Goal: Task Accomplishment & Management: Manage account settings

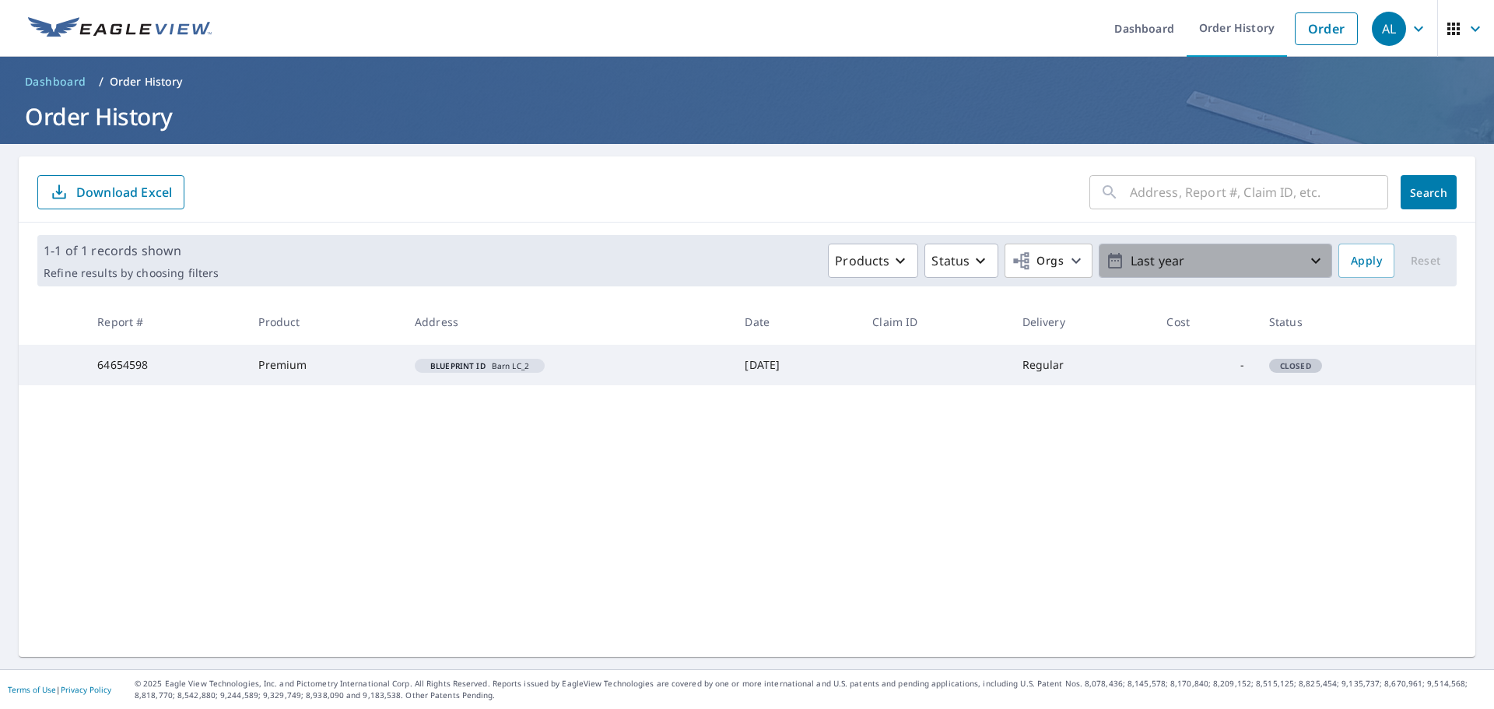
click at [1240, 257] on p "Last year" at bounding box center [1215, 260] width 182 height 27
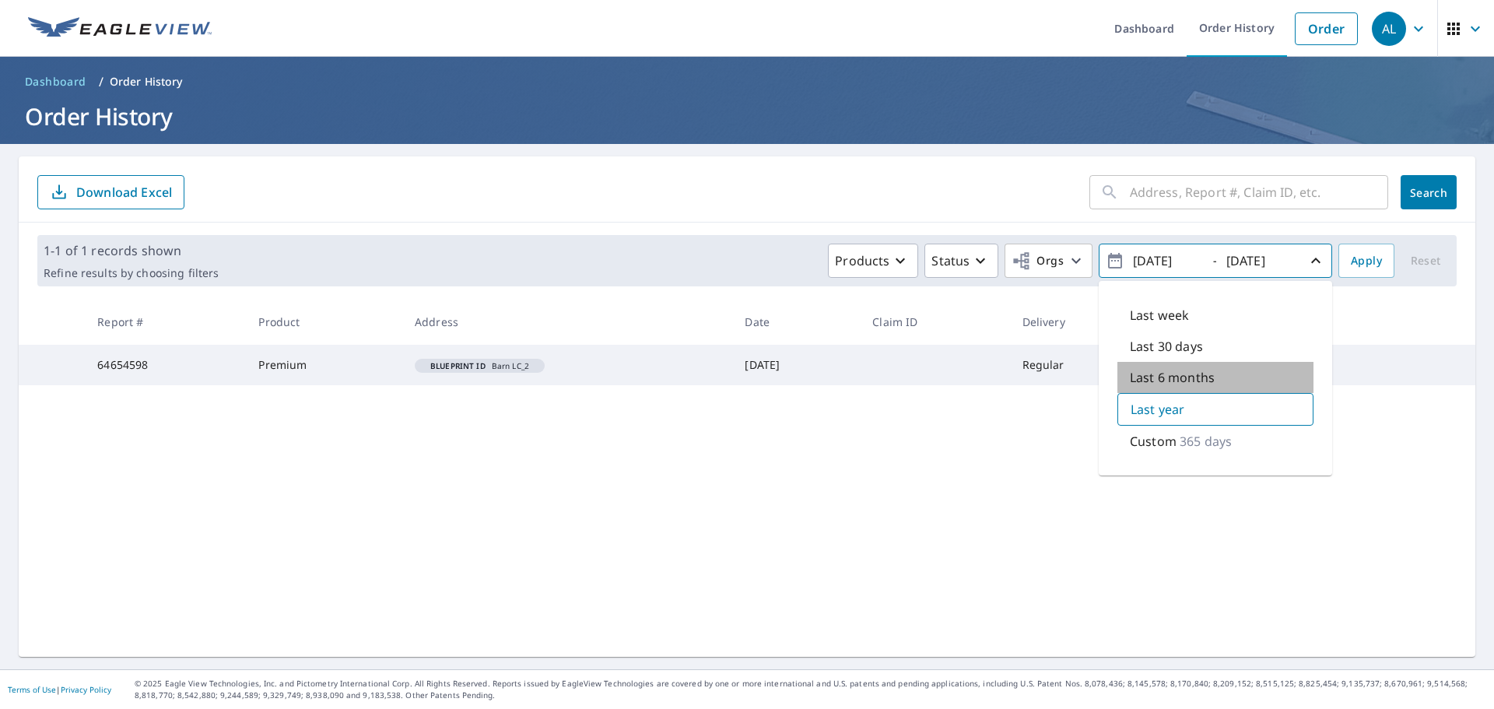
click at [1145, 376] on p "Last 6 months" at bounding box center [1172, 377] width 85 height 19
type input "2025/03/08"
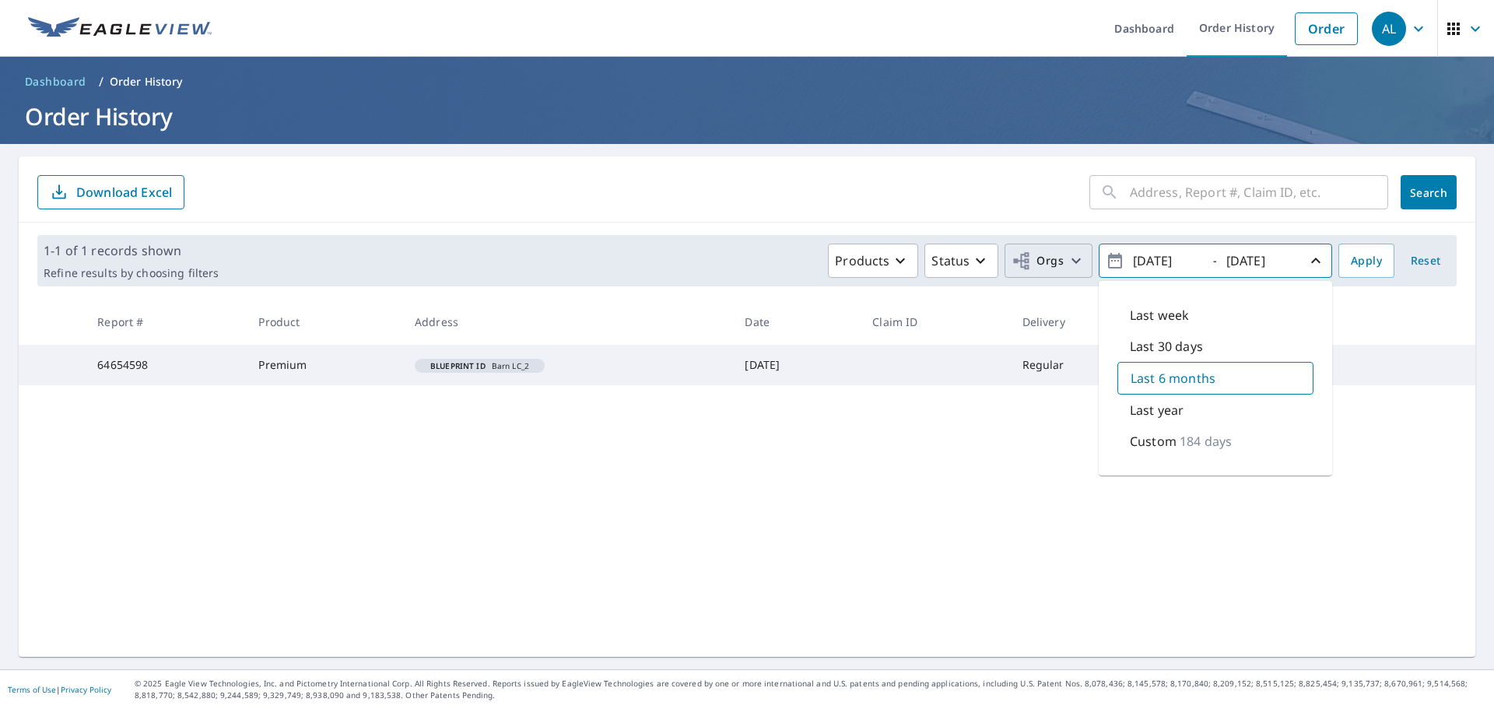
click at [1067, 264] on icon "button" at bounding box center [1076, 260] width 19 height 19
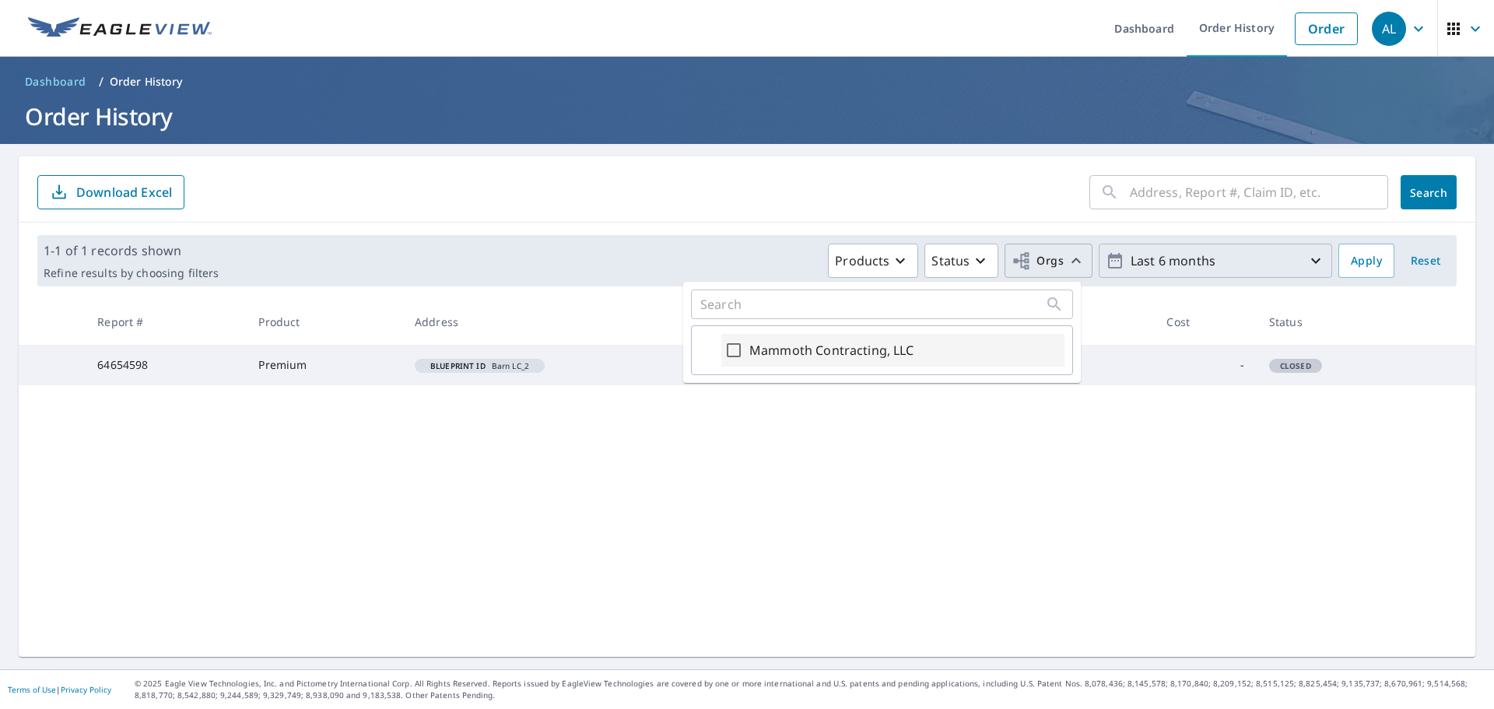
click at [794, 343] on label "Mammoth Contracting, LLC" at bounding box center [831, 350] width 165 height 19
click at [743, 343] on input "Mammoth Contracting, LLC" at bounding box center [733, 350] width 19 height 19
checkbox input "true"
click at [1357, 258] on span "Apply" at bounding box center [1366, 260] width 31 height 19
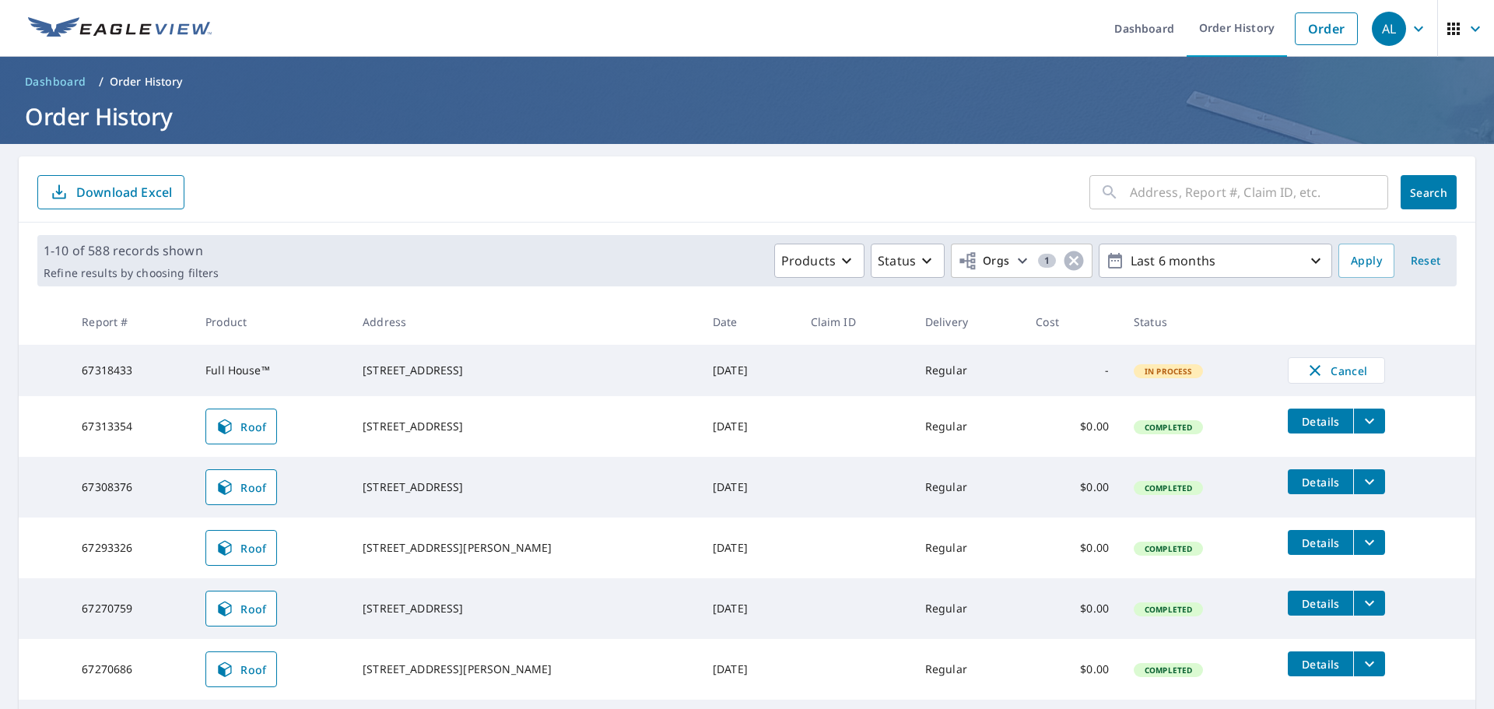
click at [1130, 195] on input "text" at bounding box center [1259, 192] width 258 height 44
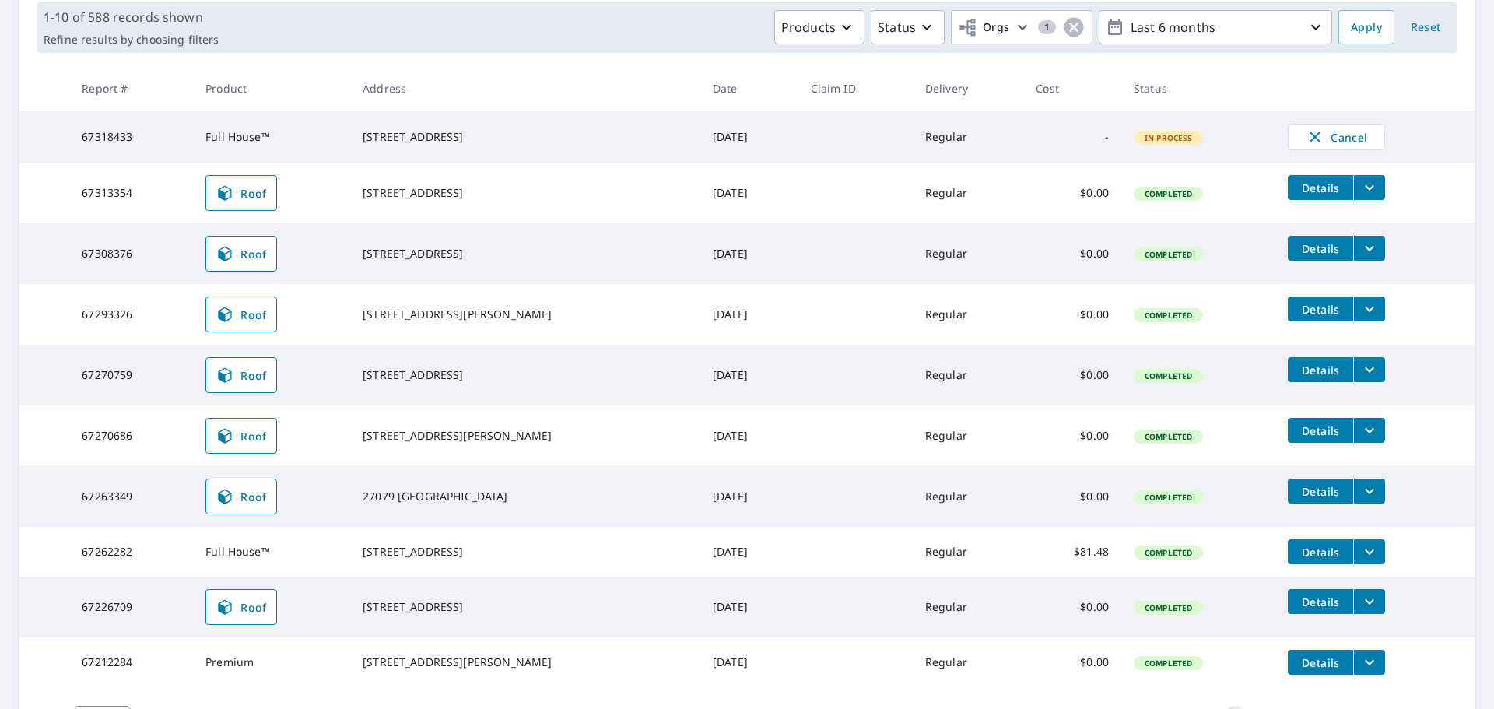
scroll to position [343, 0]
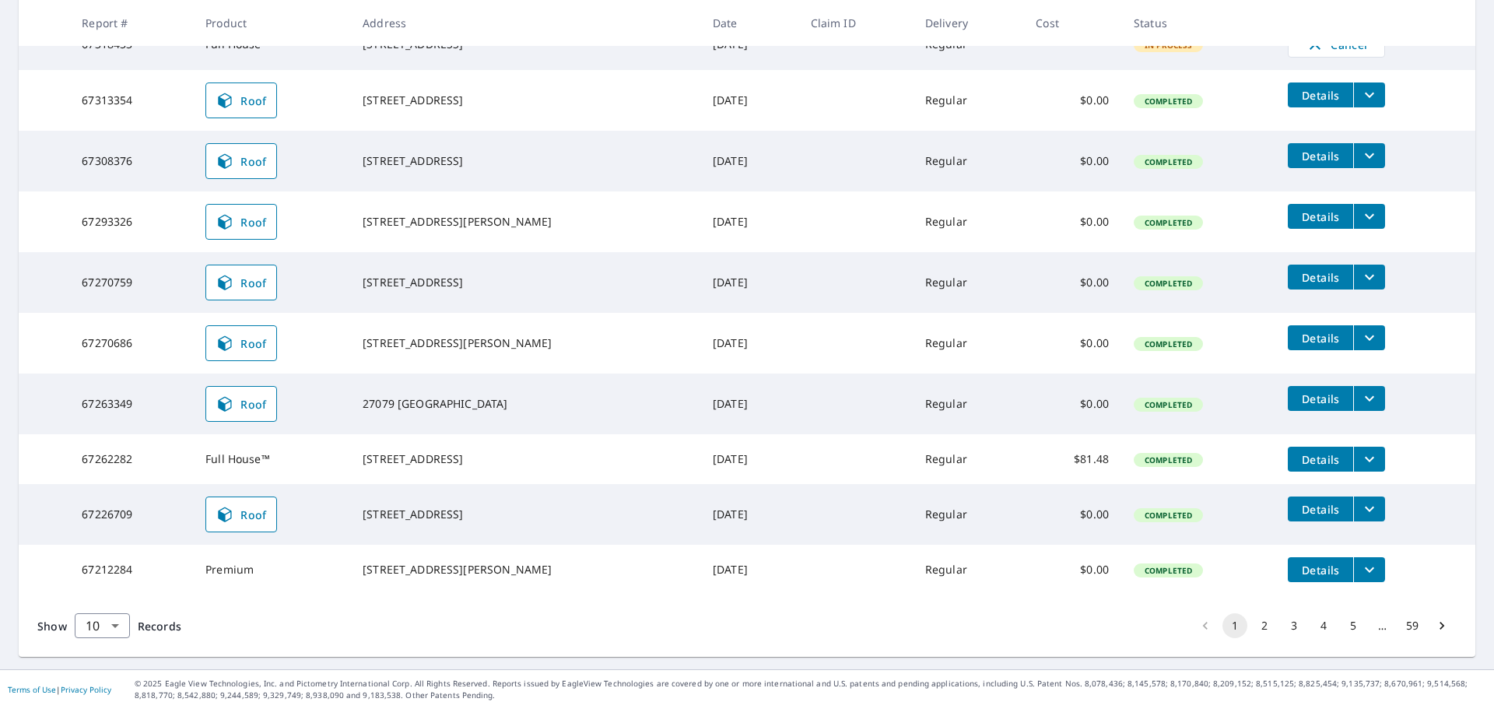
type input "golden valley"
click at [1254, 622] on button "2" at bounding box center [1264, 625] width 25 height 25
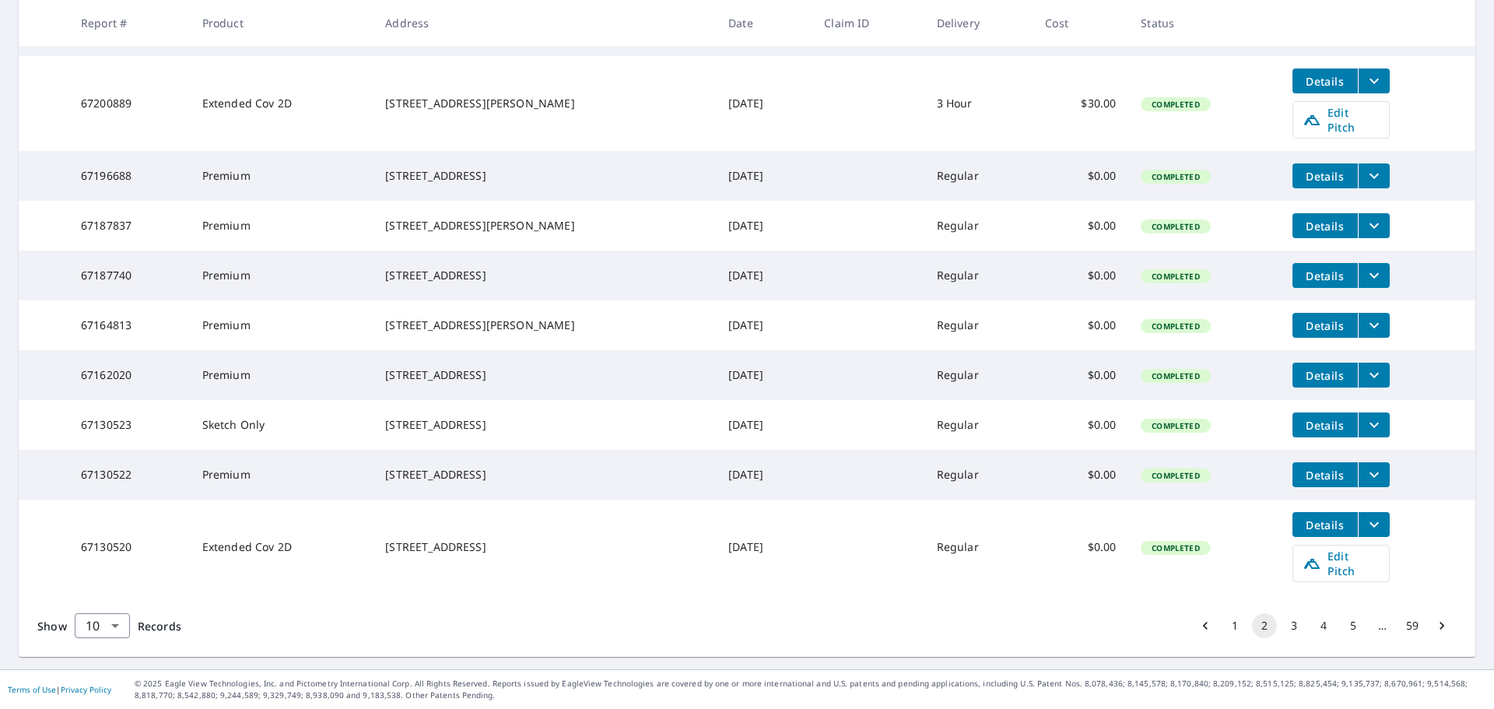
scroll to position [366, 0]
click at [114, 627] on body "AL AL Dashboard Order History Order AL Dashboard / Order History Order History …" at bounding box center [747, 354] width 1494 height 709
click at [105, 675] on li "100" at bounding box center [101, 676] width 55 height 28
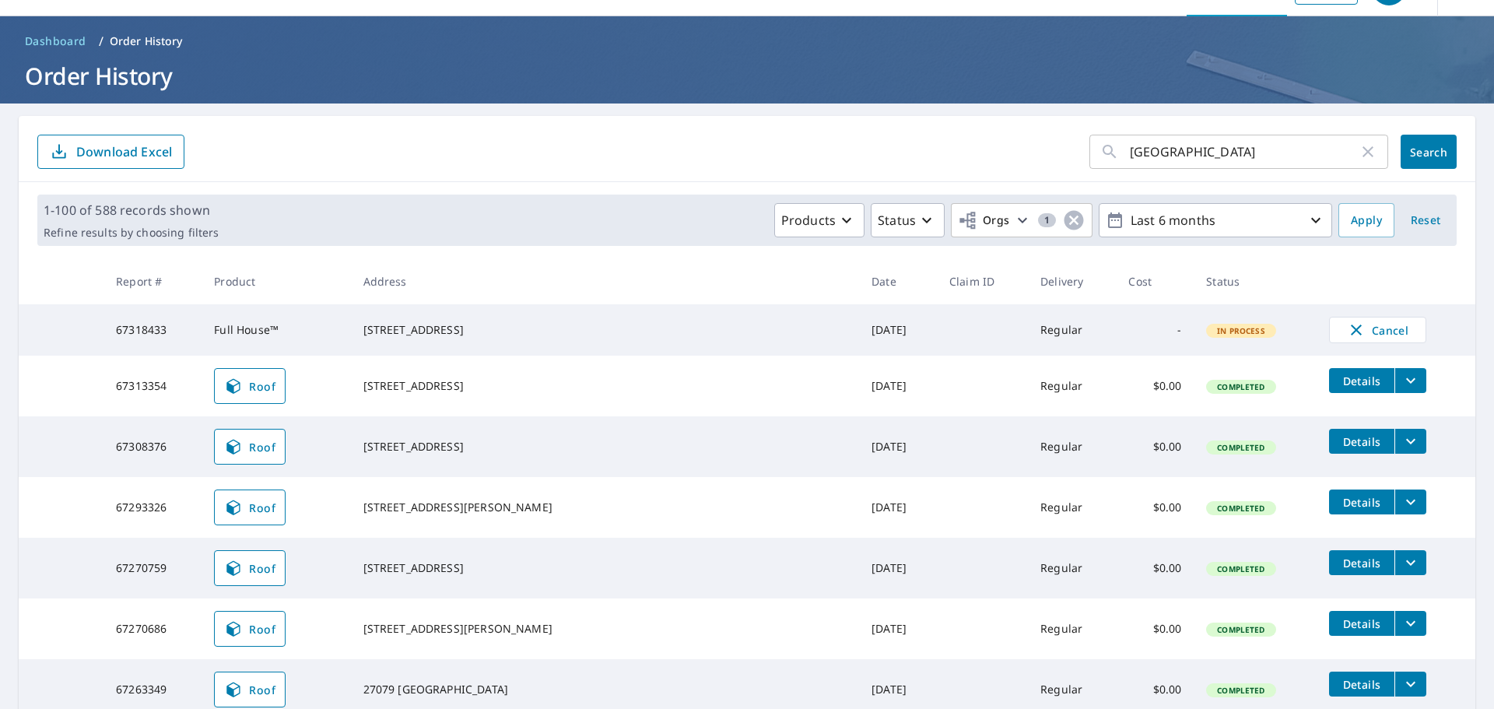
scroll to position [78, 0]
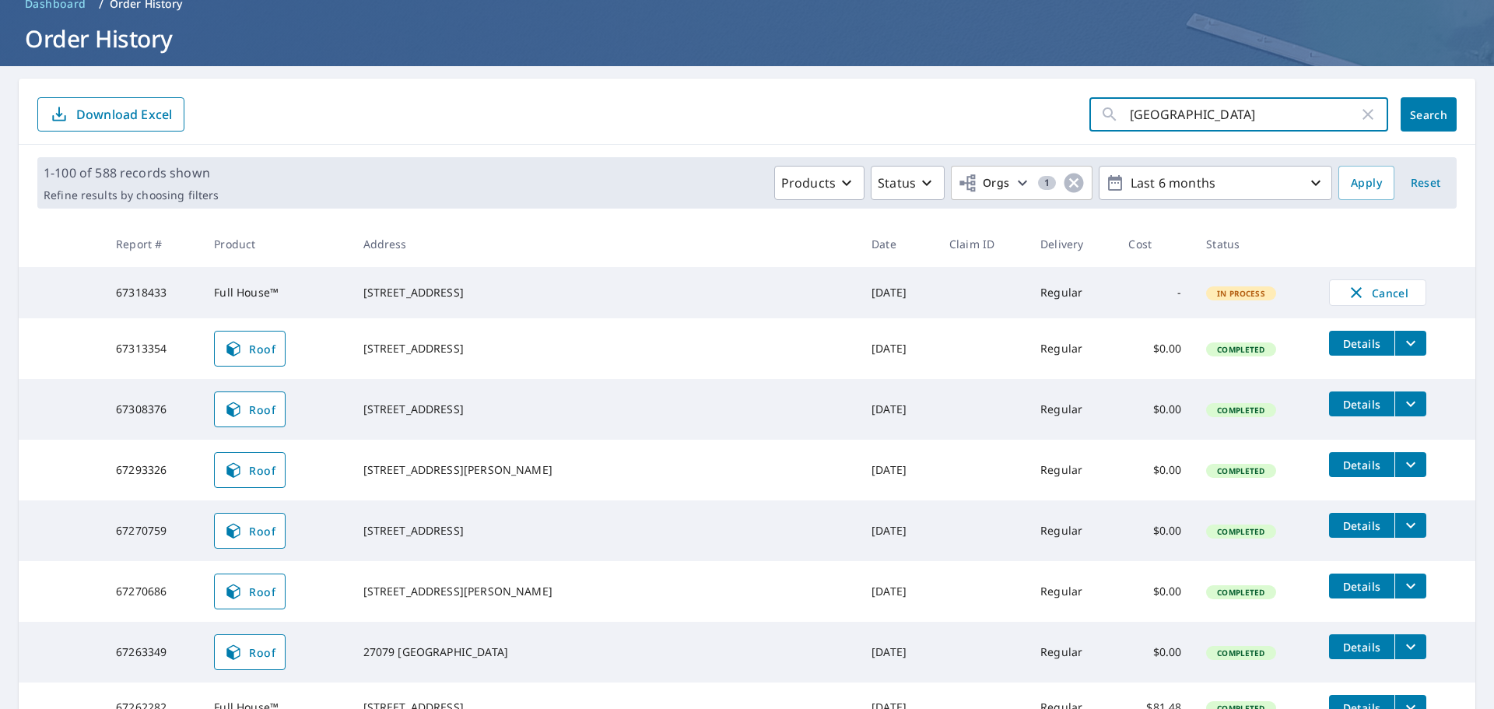
click at [1227, 118] on input "golden valley" at bounding box center [1244, 115] width 229 height 44
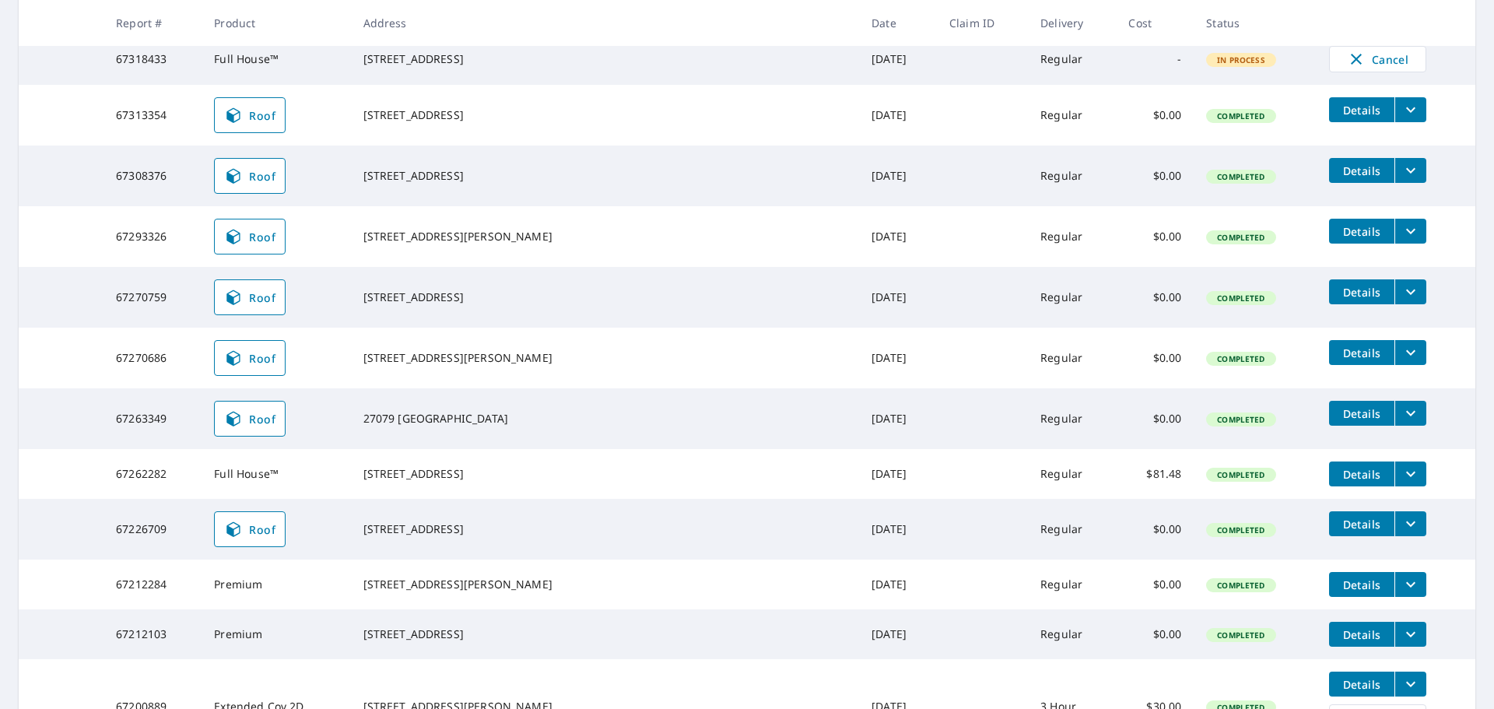
scroll to position [0, 0]
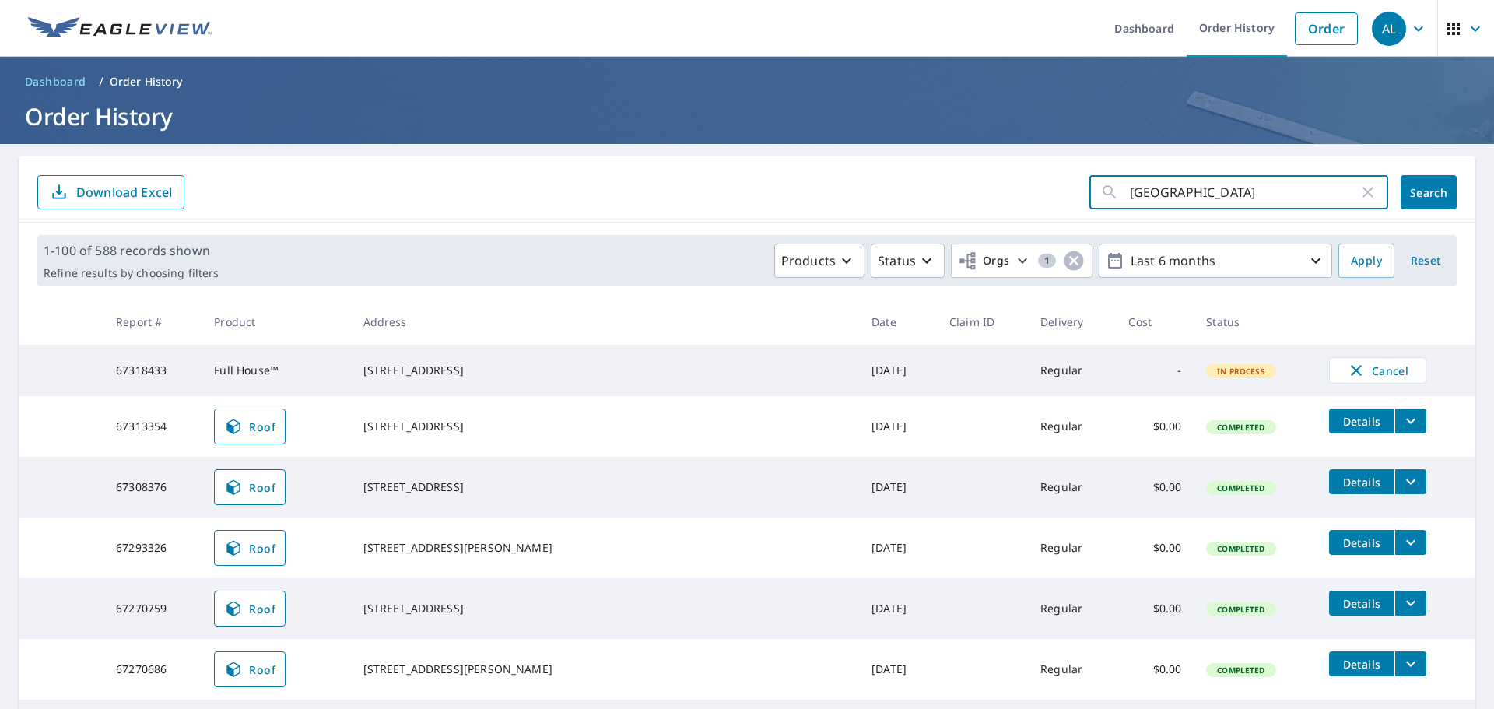
drag, startPoint x: 1221, startPoint y: 188, endPoint x: 1117, endPoint y: 187, distance: 103.5
click at [1117, 187] on div "golden valley ​" at bounding box center [1238, 192] width 299 height 34
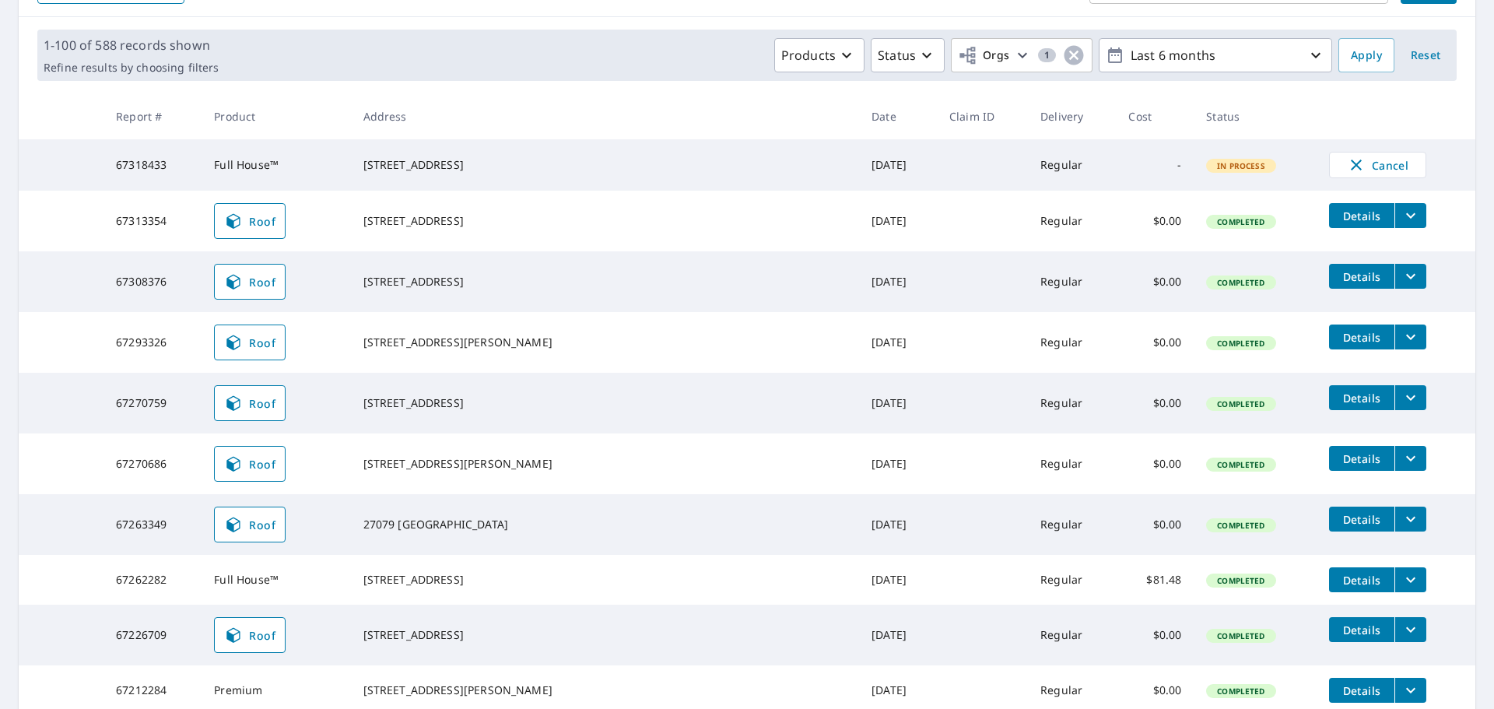
scroll to position [156, 0]
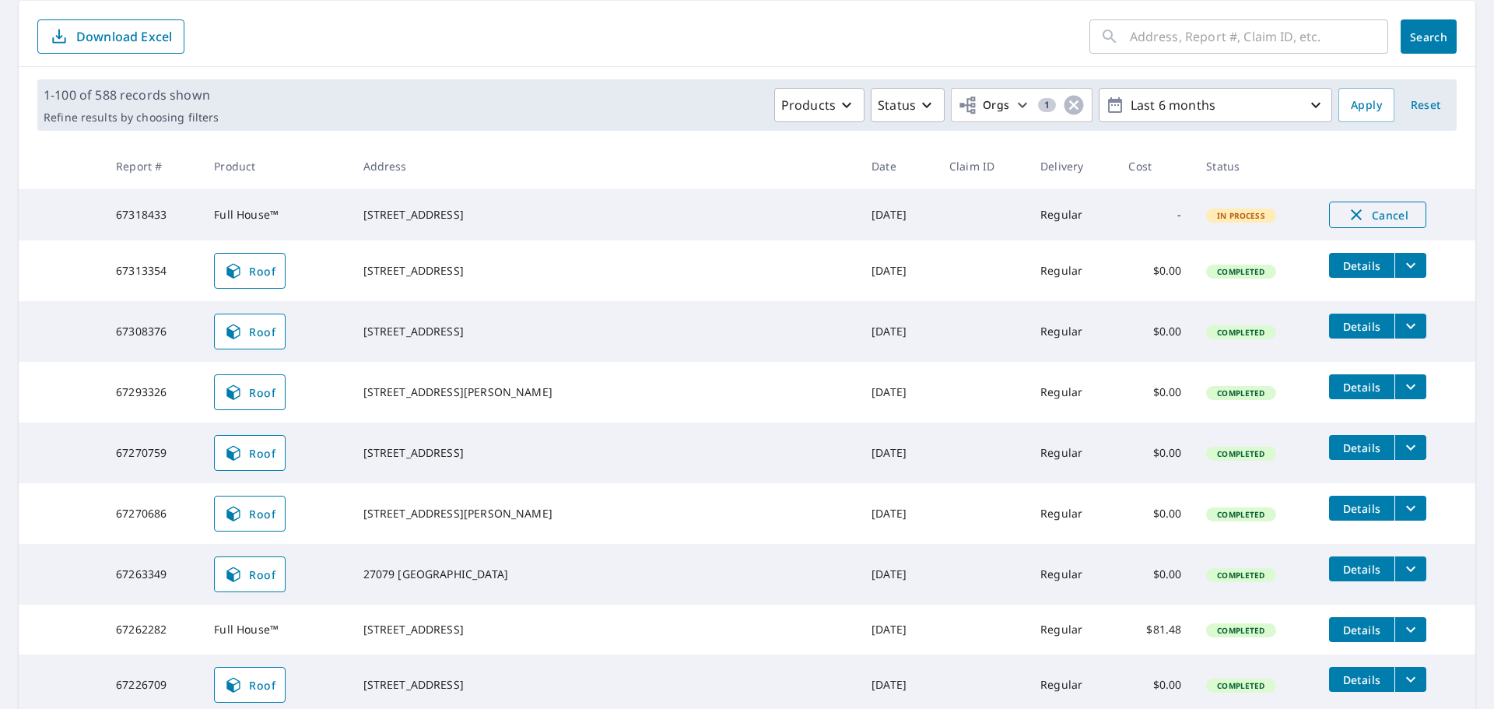
click at [1353, 214] on span "Cancel" at bounding box center [1377, 214] width 65 height 19
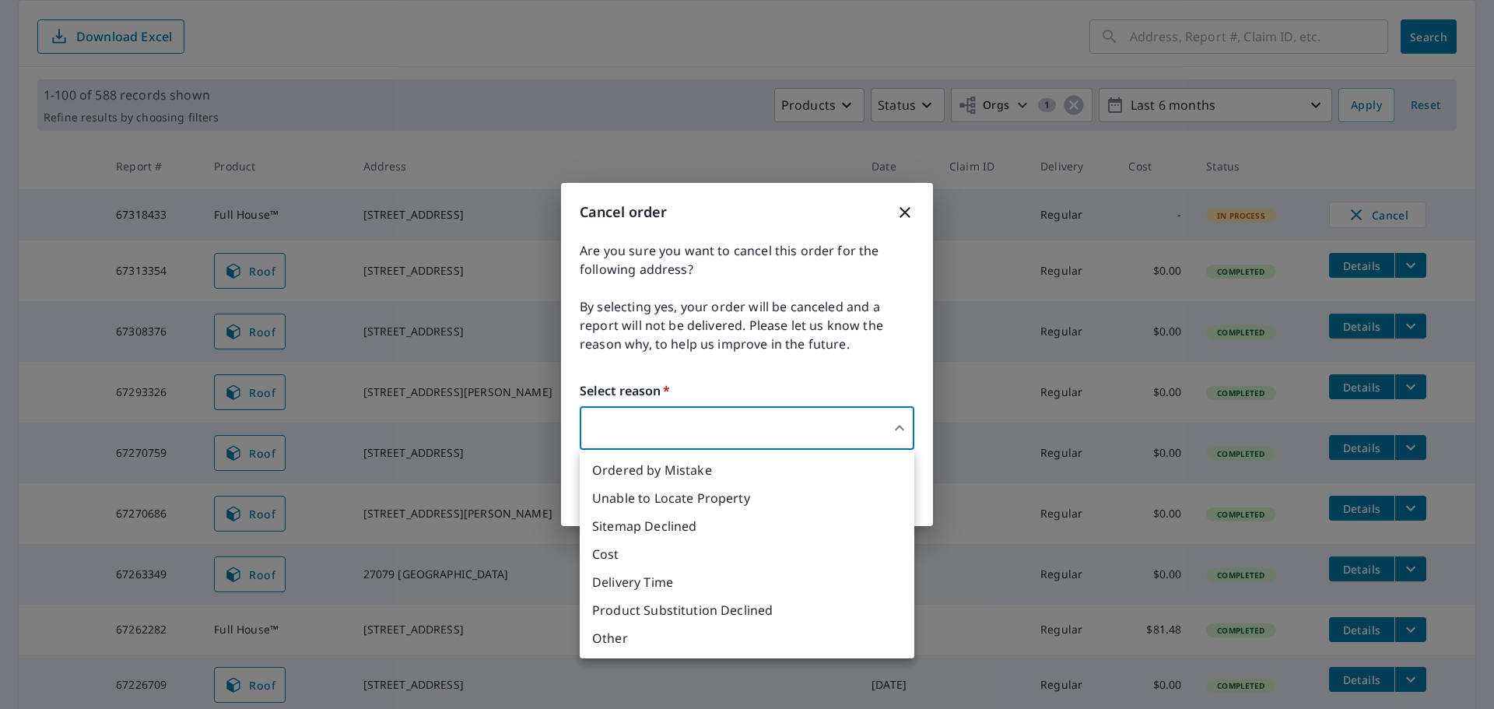
drag, startPoint x: 603, startPoint y: 415, endPoint x: 633, endPoint y: 417, distance: 30.4
click at [606, 416] on body "AL AL Dashboard Order History Order AL Dashboard / Order History Order History …" at bounding box center [747, 354] width 1494 height 709
click at [703, 470] on li "Ordered by Mistake" at bounding box center [747, 470] width 335 height 28
type input "30"
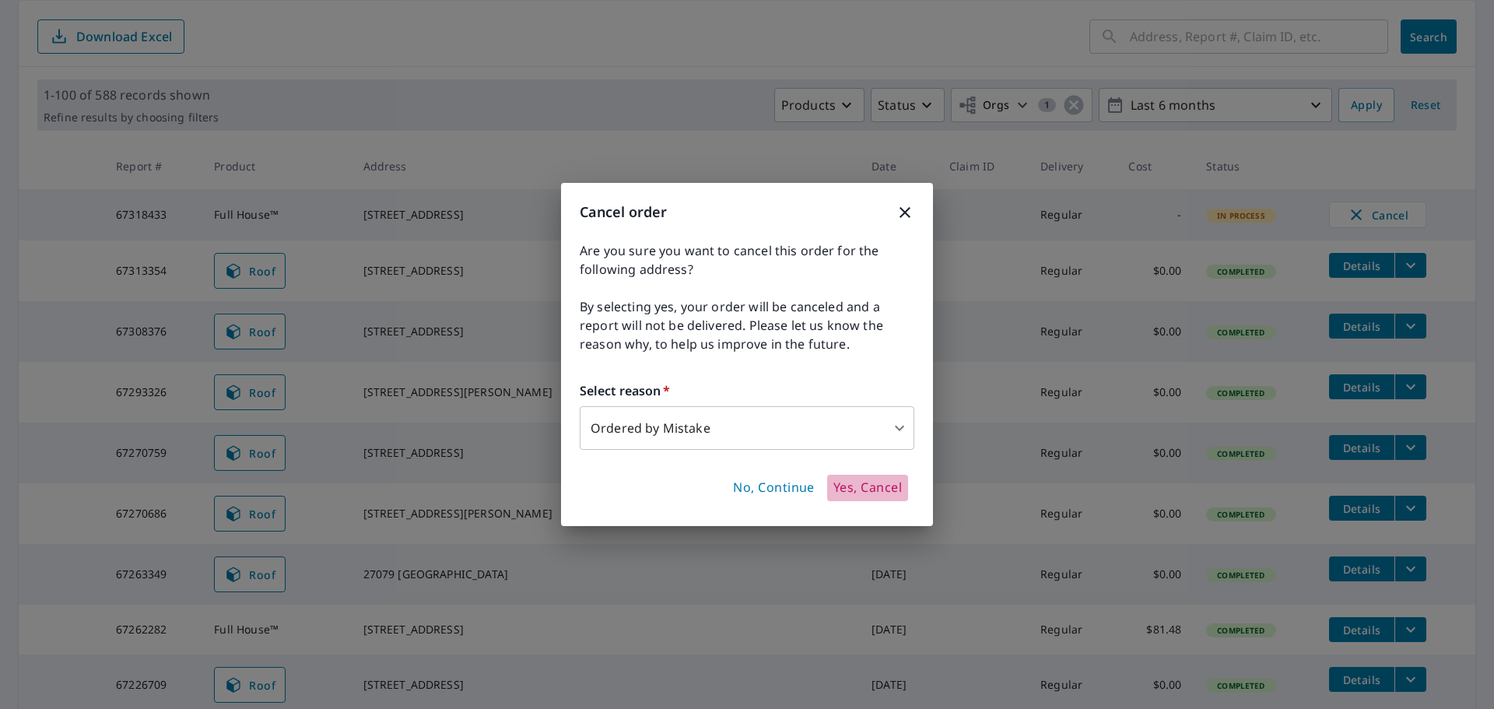
click at [868, 483] on span "Yes, Cancel" at bounding box center [867, 487] width 68 height 17
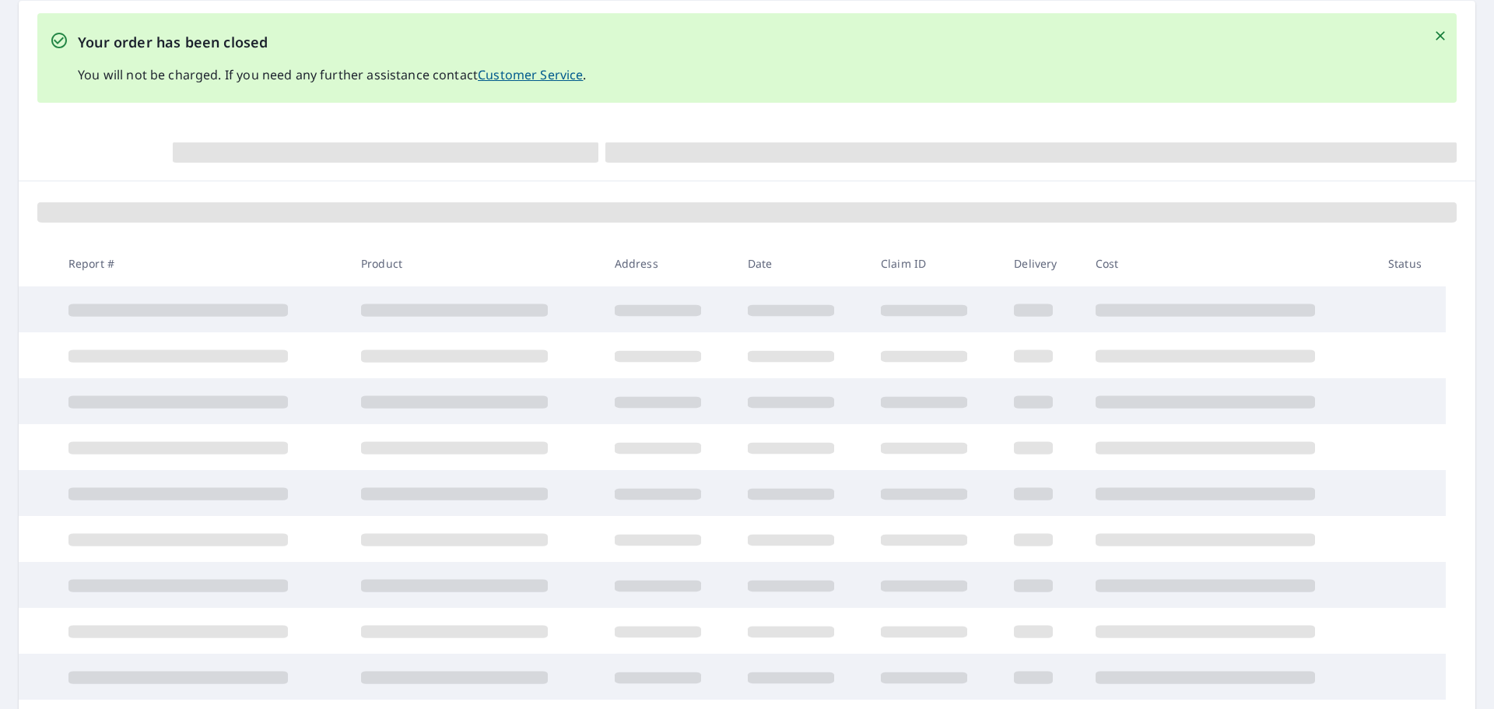
scroll to position [270, 0]
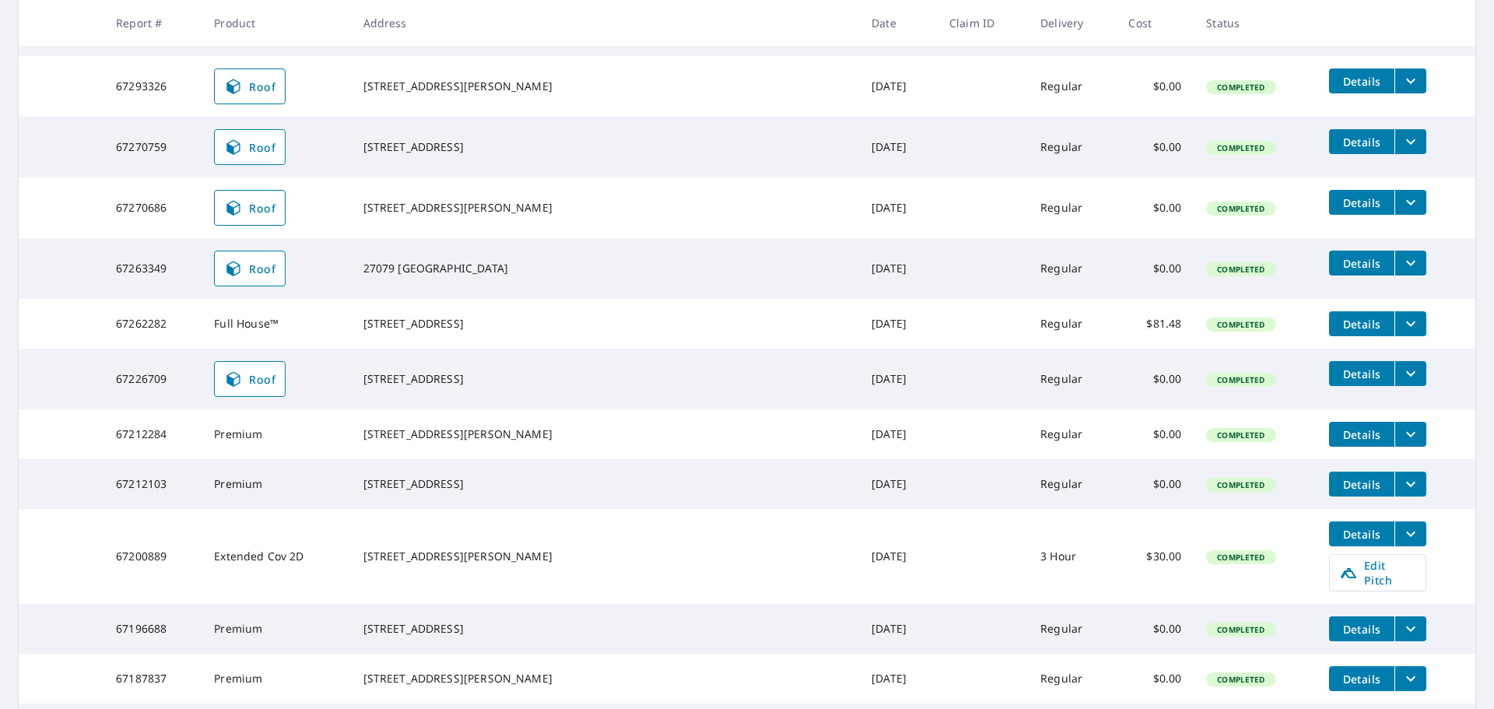
scroll to position [503, 0]
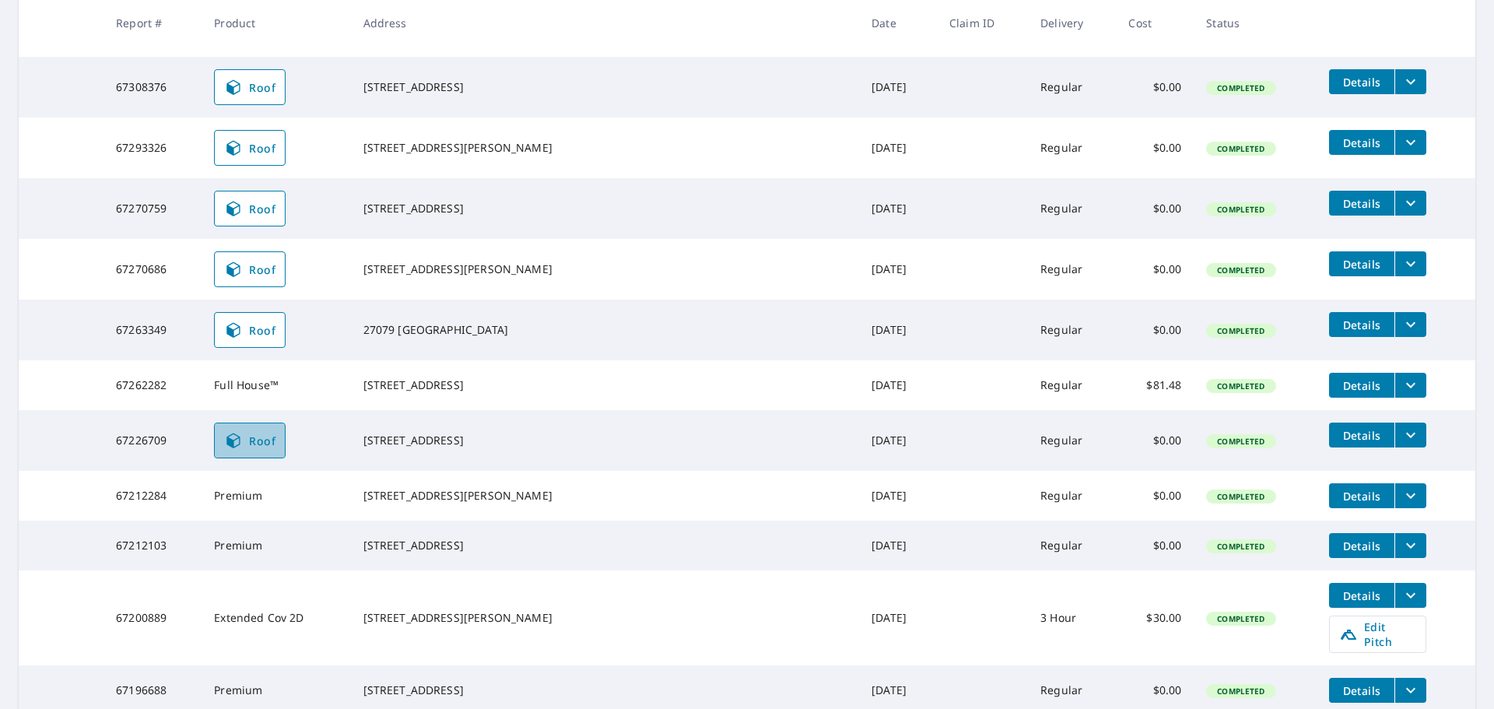
click at [275, 450] on span "Roof" at bounding box center [249, 440] width 51 height 19
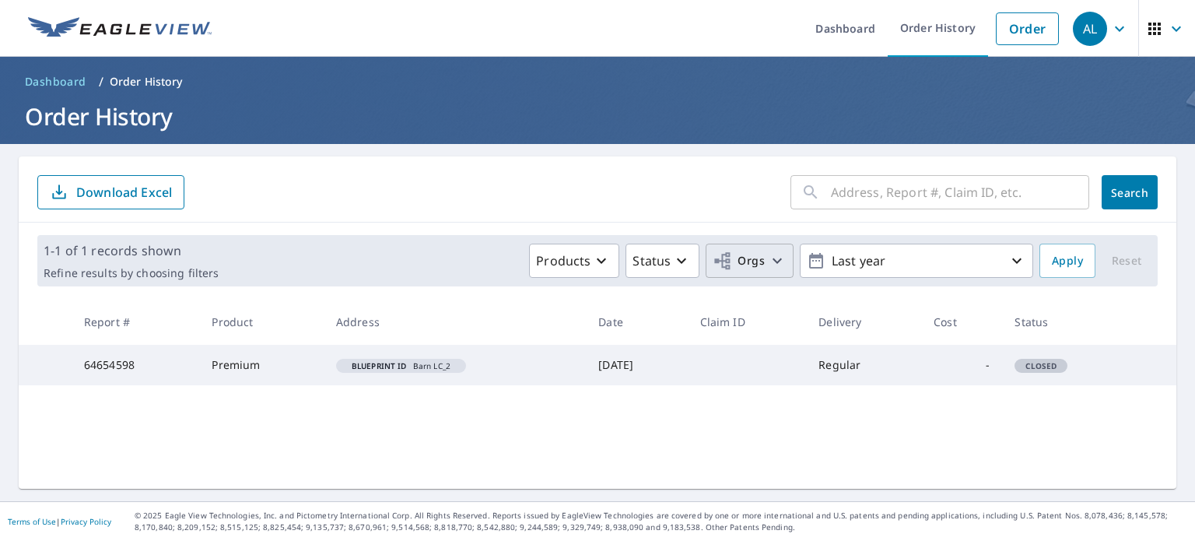
click at [738, 254] on span "Orgs" at bounding box center [739, 260] width 52 height 19
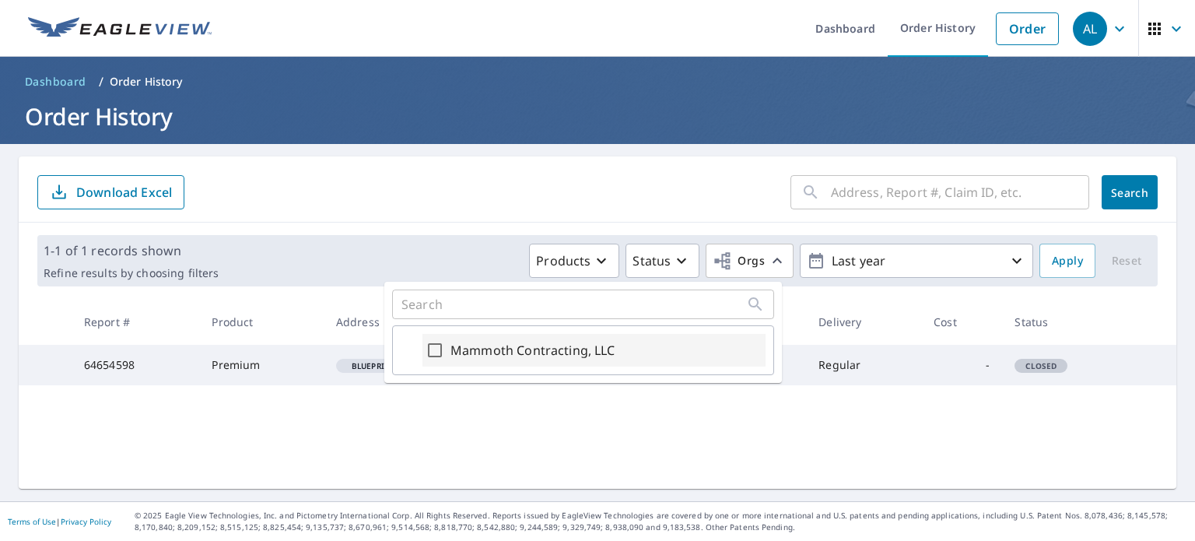
click at [554, 355] on label "Mammoth Contracting, LLC" at bounding box center [533, 350] width 165 height 19
click at [444, 355] on input "Mammoth Contracting, LLC" at bounding box center [435, 350] width 19 height 19
checkbox input "true"
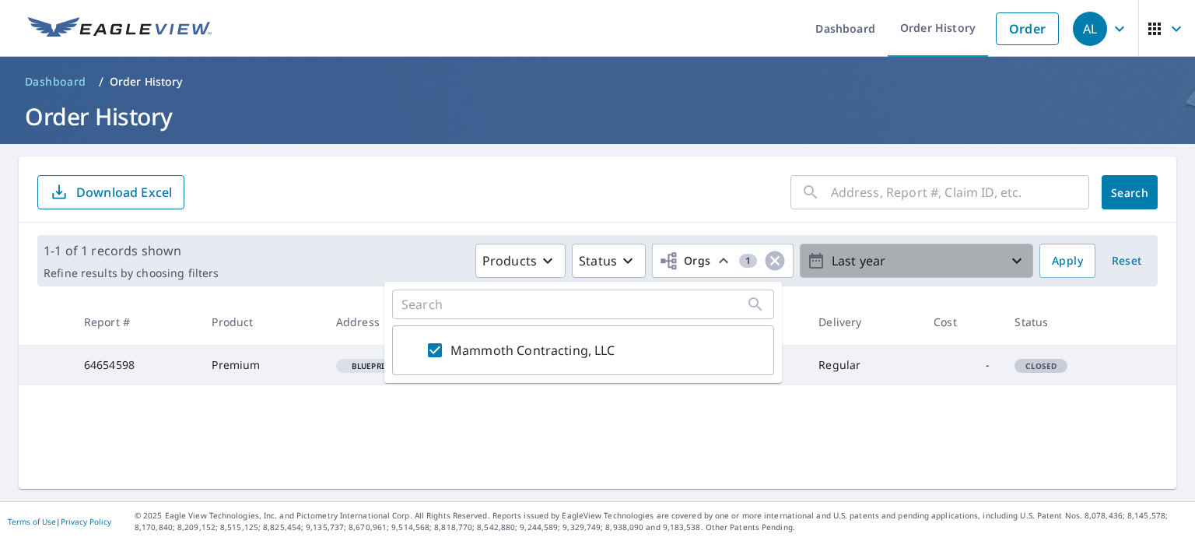
click at [918, 251] on p "Last year" at bounding box center [917, 260] width 182 height 27
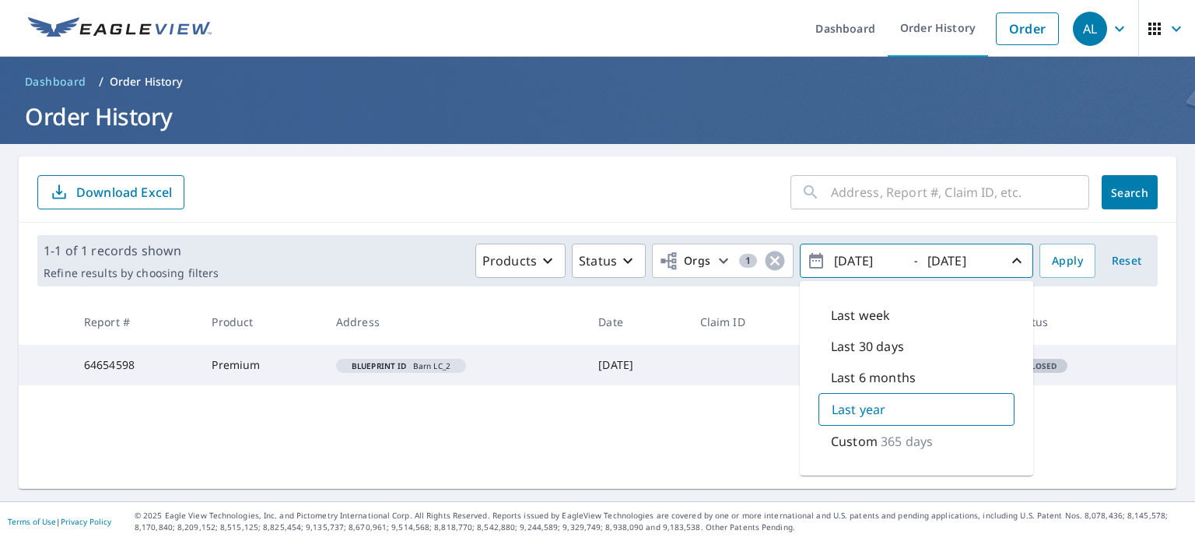
click at [864, 346] on p "Last 30 days" at bounding box center [867, 346] width 73 height 19
type input "[DATE]"
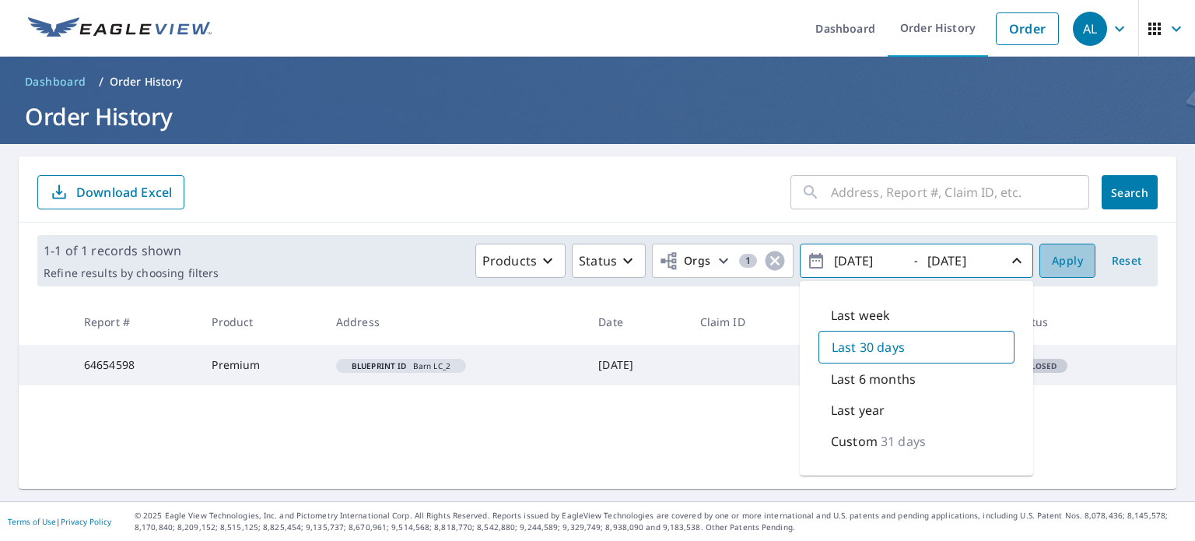
click at [1057, 251] on span "Apply" at bounding box center [1067, 260] width 31 height 19
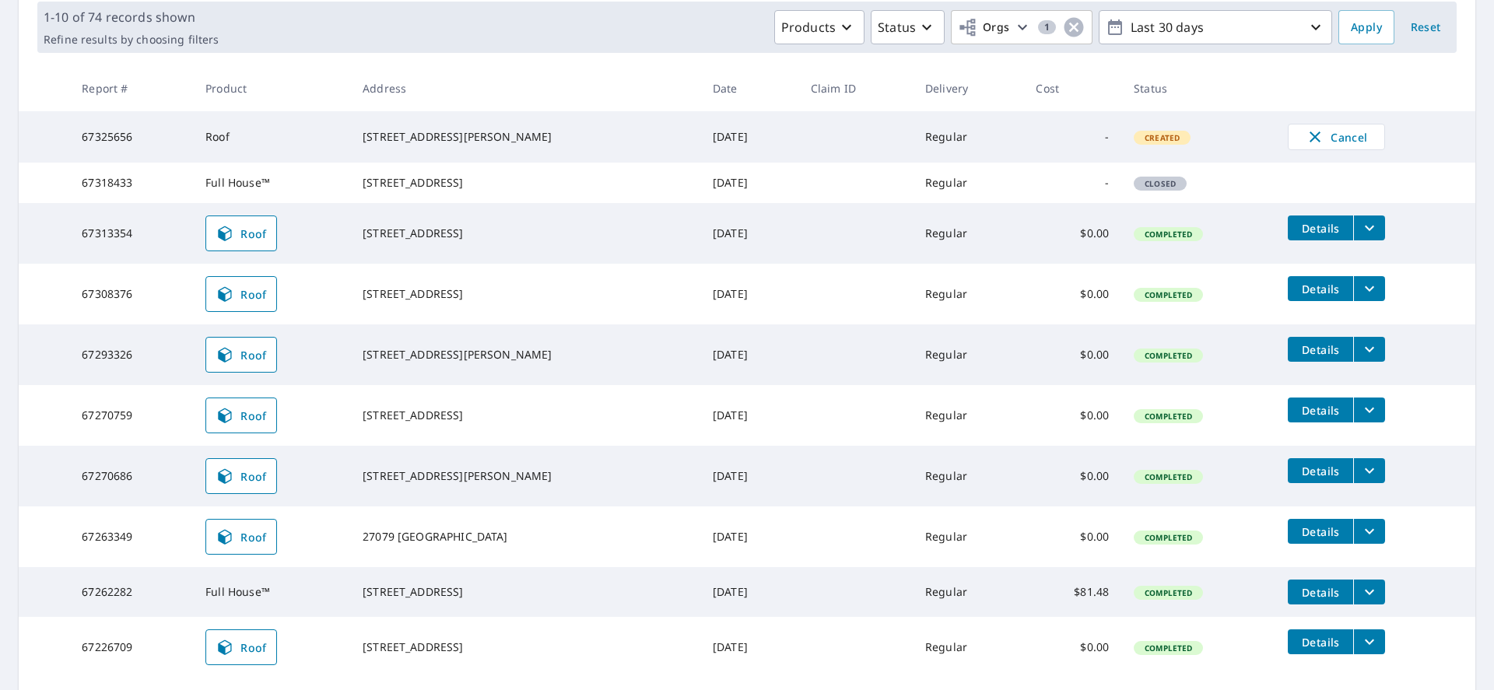
scroll to position [233, 0]
